Goal: Check status: Check status

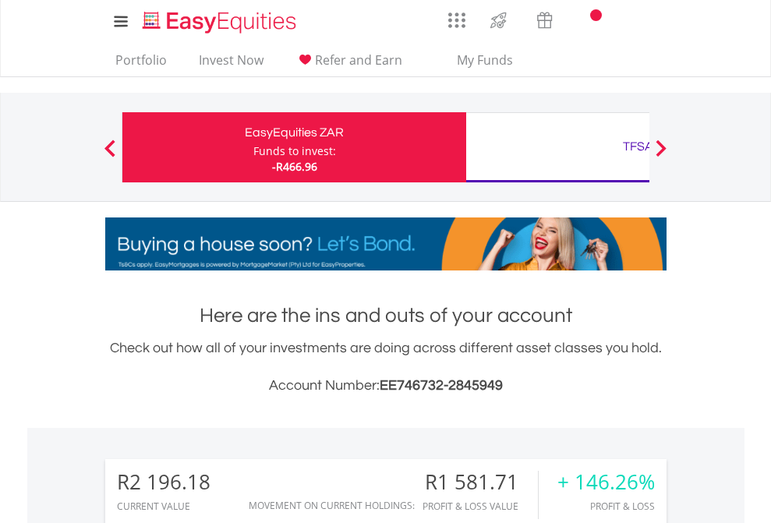
scroll to position [150, 245]
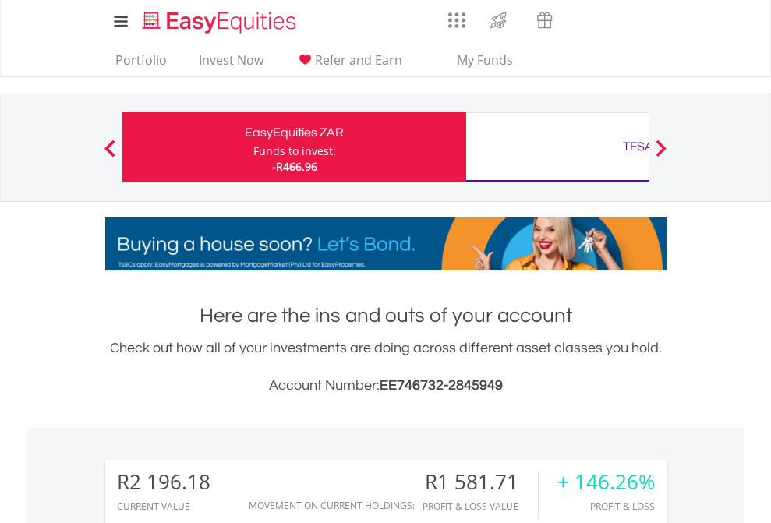
click at [253, 147] on div "Funds to invest:" at bounding box center [294, 151] width 83 height 16
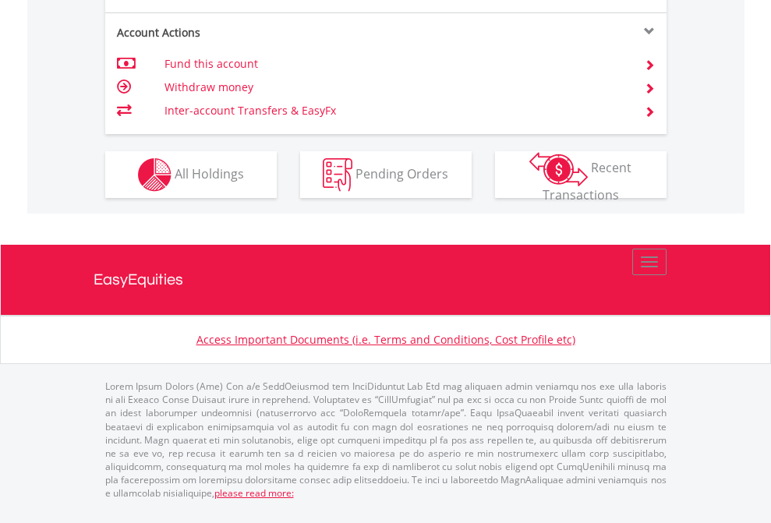
scroll to position [1463, 0]
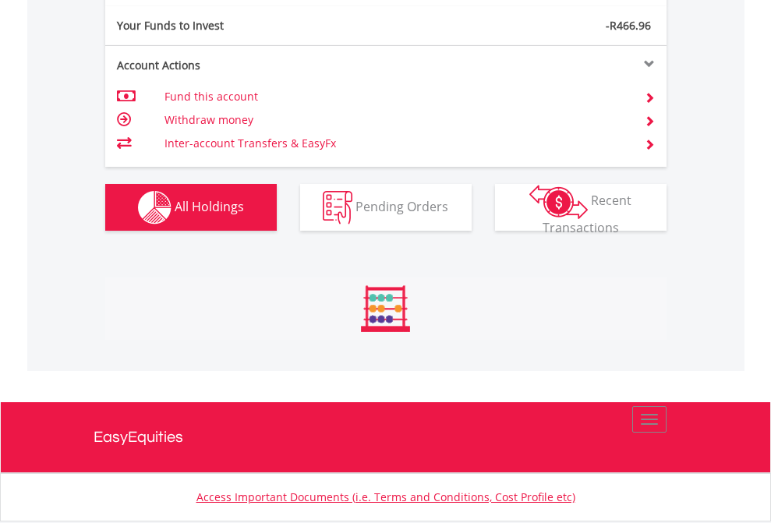
scroll to position [150, 245]
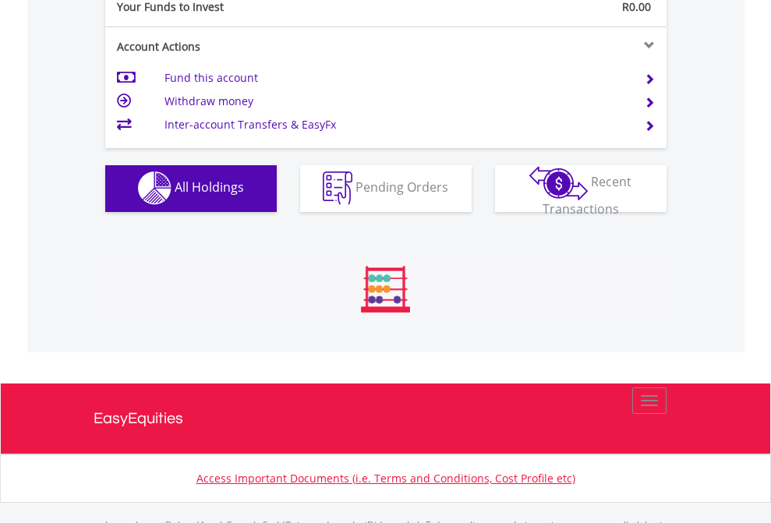
scroll to position [1544, 0]
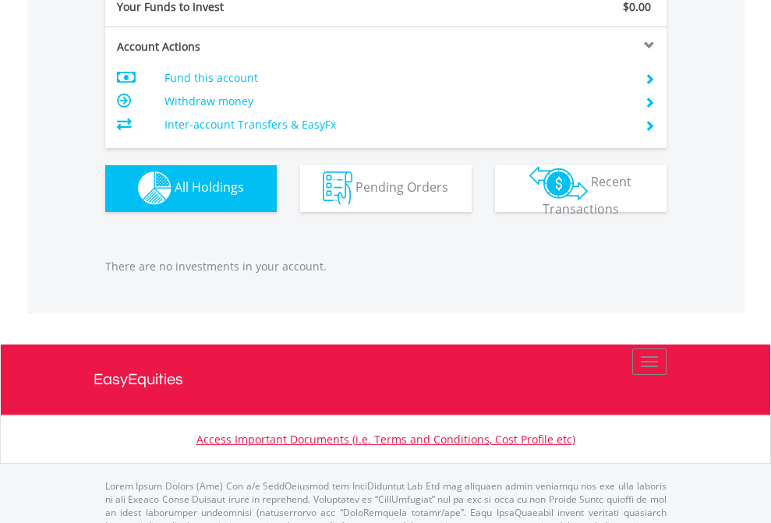
scroll to position [1544, 0]
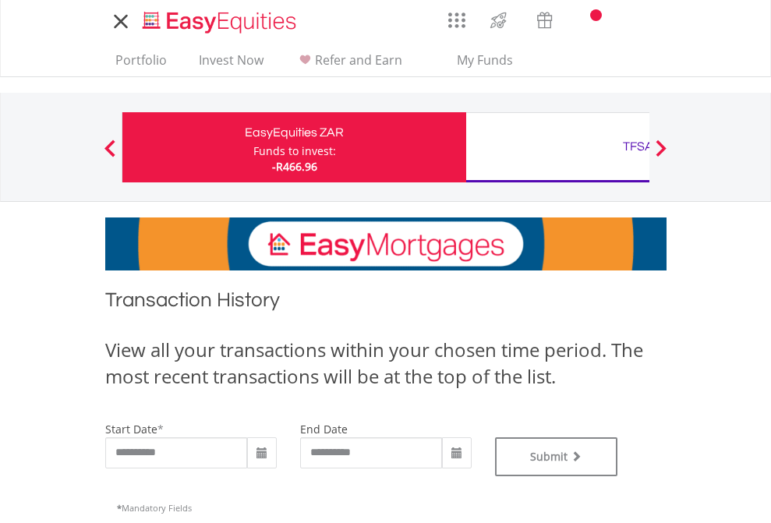
type input "**********"
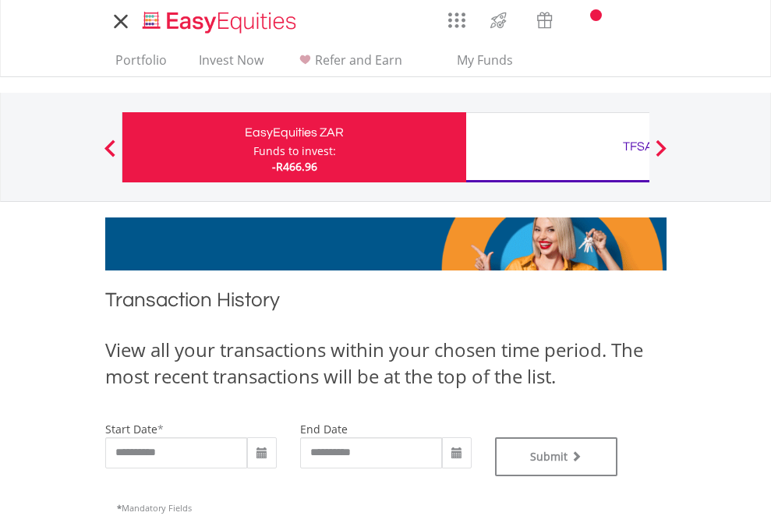
type input "**********"
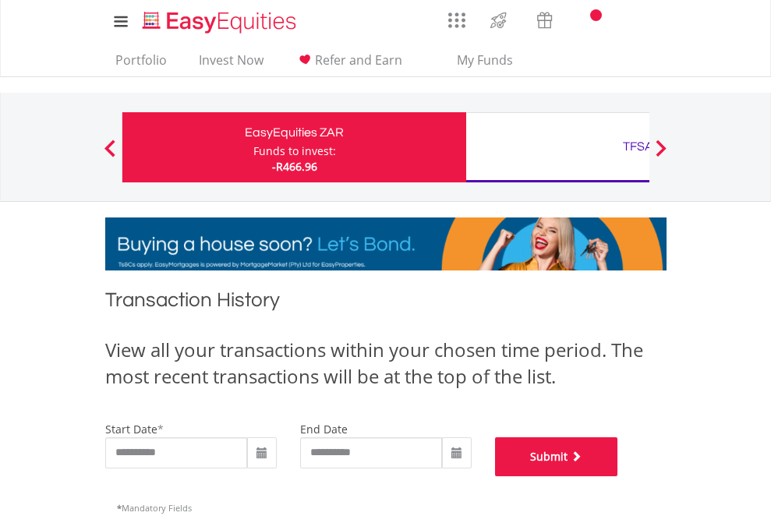
click at [618, 476] on button "Submit" at bounding box center [556, 456] width 123 height 39
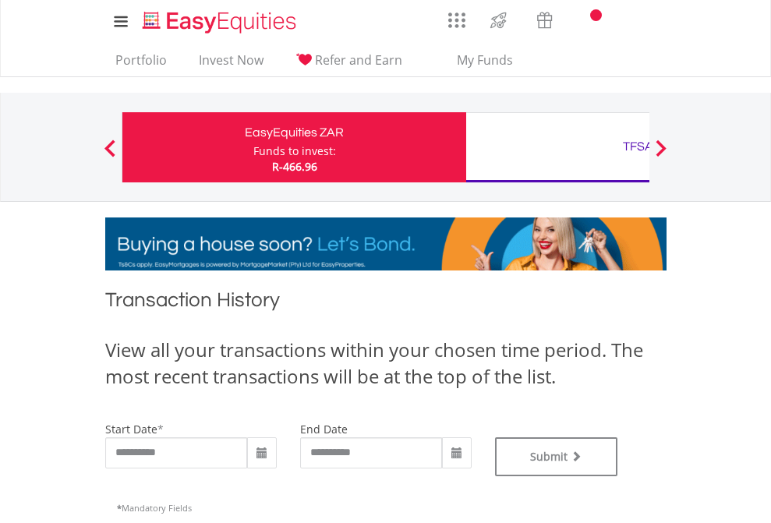
click at [557, 147] on div "TFSA" at bounding box center [638, 147] width 325 height 22
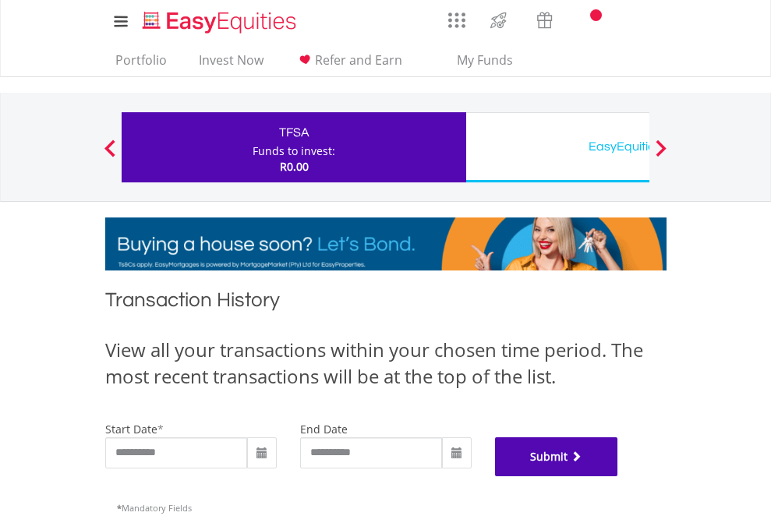
click at [618, 476] on button "Submit" at bounding box center [556, 456] width 123 height 39
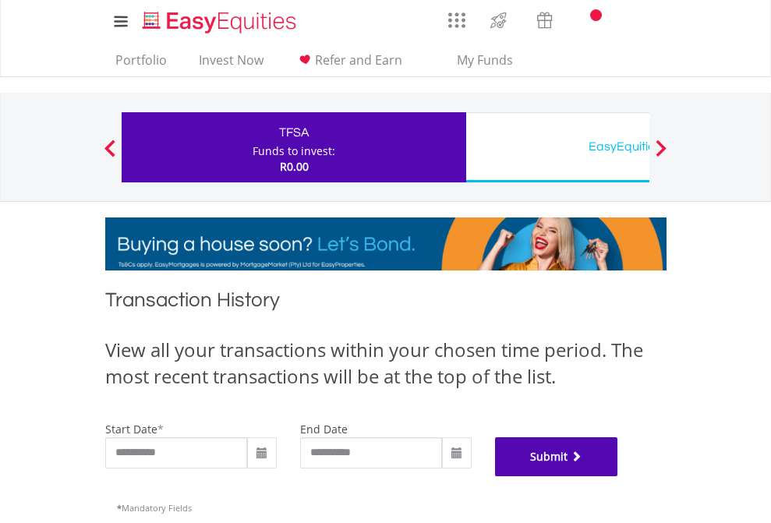
scroll to position [632, 0]
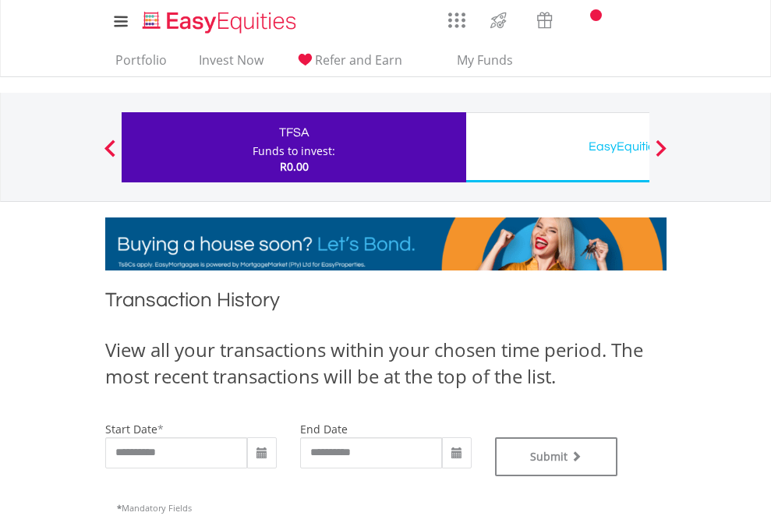
click at [557, 147] on div "EasyEquities USD" at bounding box center [638, 147] width 325 height 22
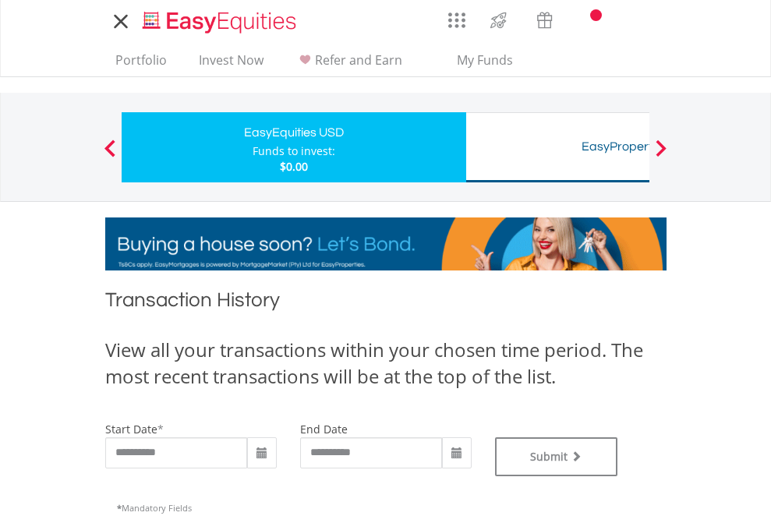
type input "**********"
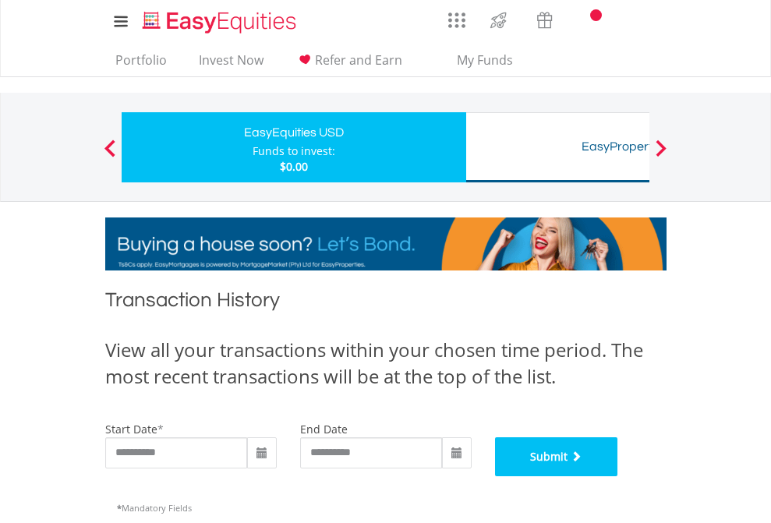
click at [618, 476] on button "Submit" at bounding box center [556, 456] width 123 height 39
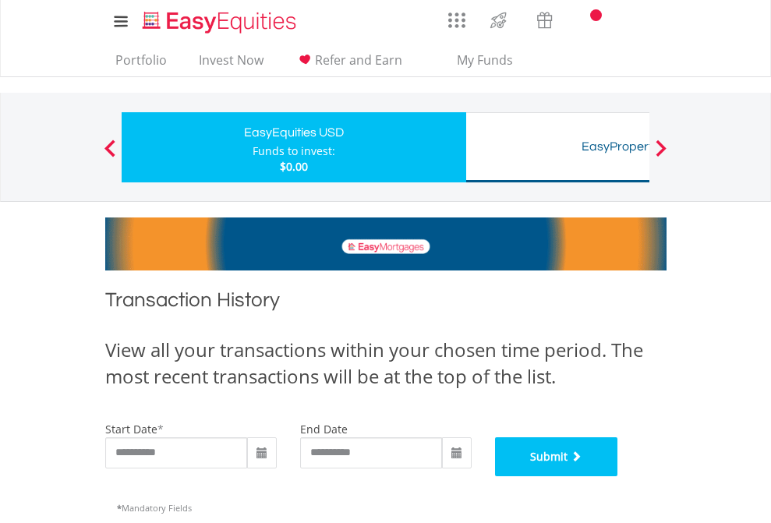
scroll to position [632, 0]
